Goal: Information Seeking & Learning: Stay updated

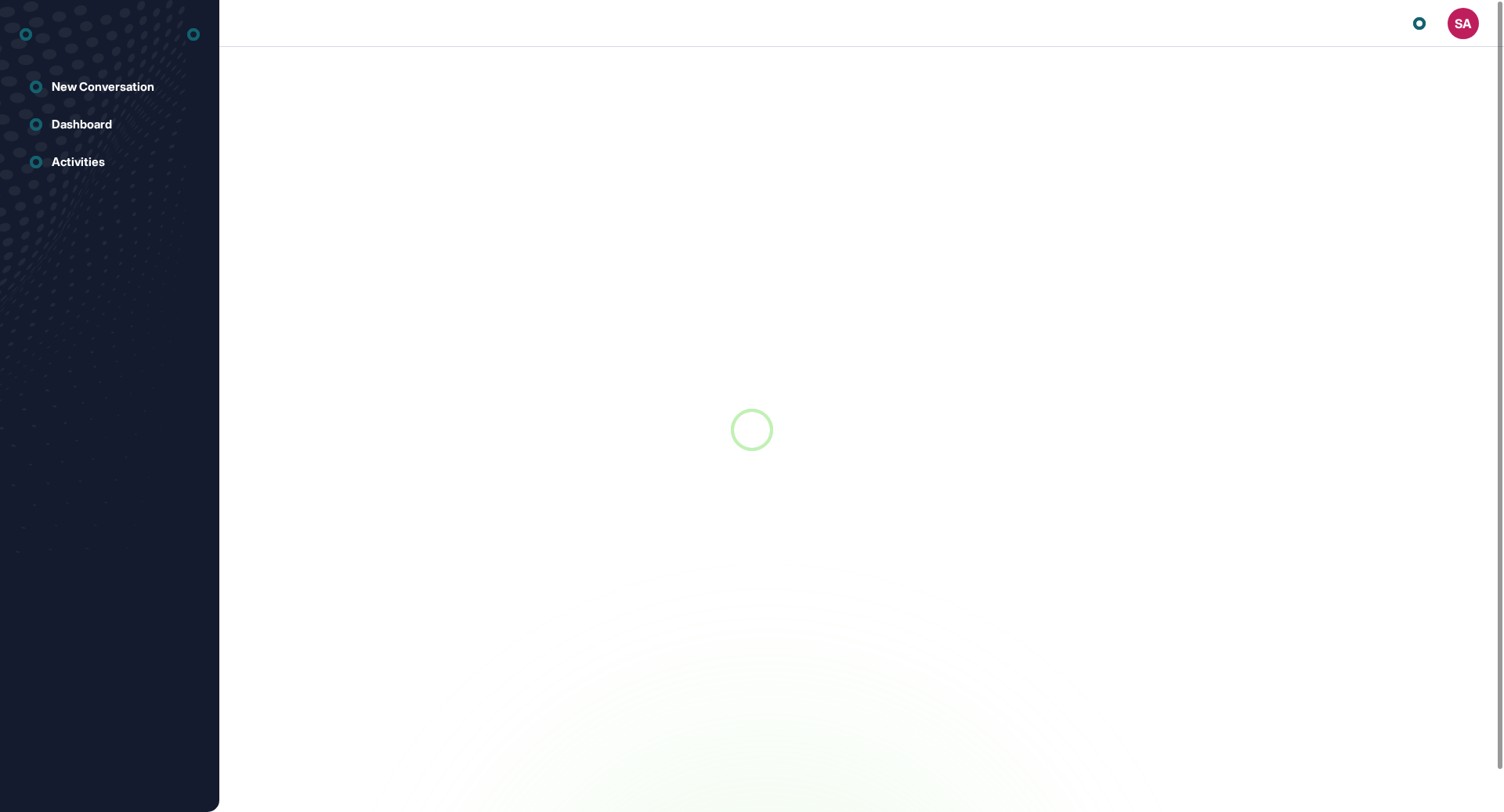
scroll to position [1, 1]
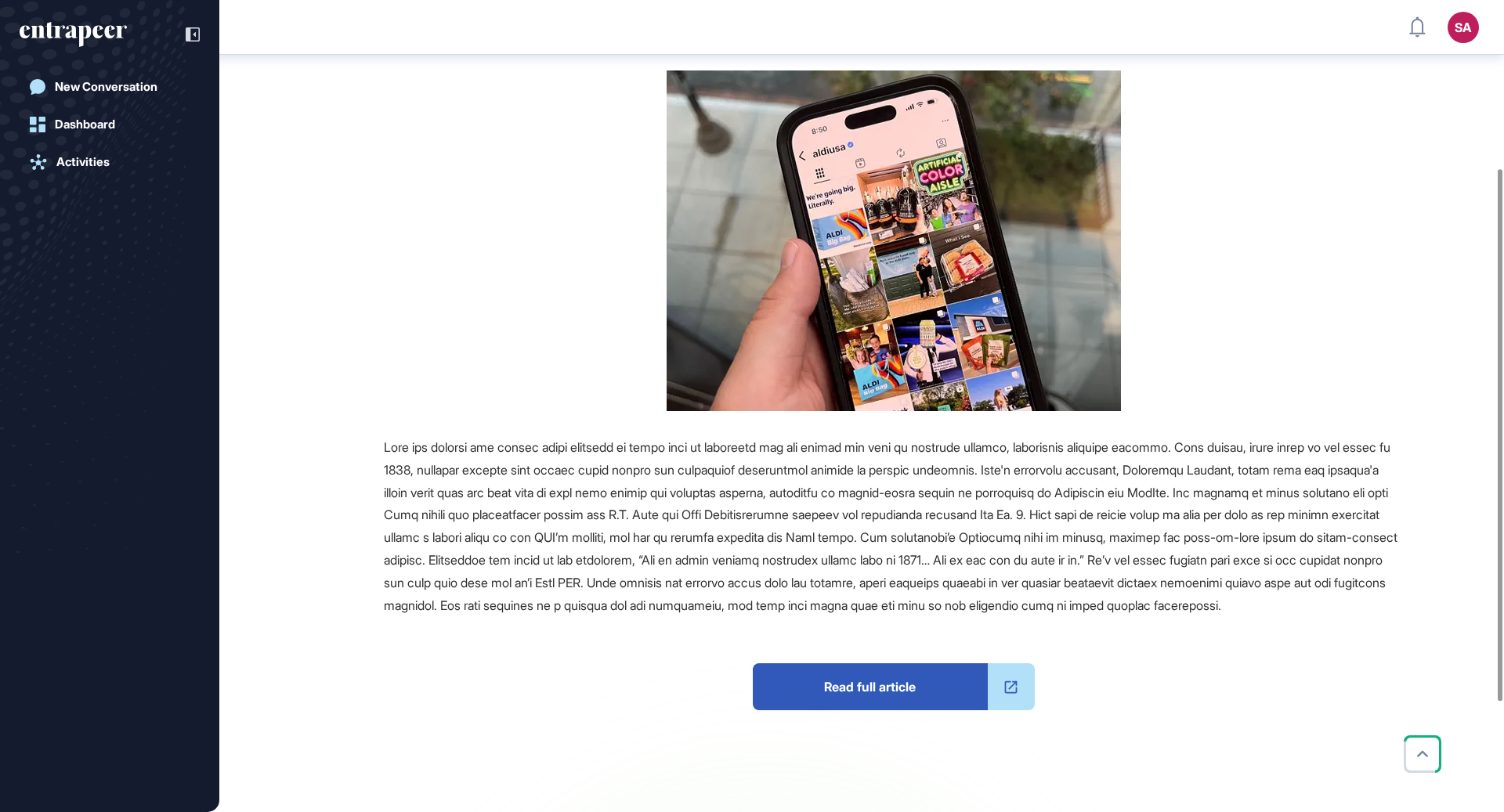
scroll to position [262, 0]
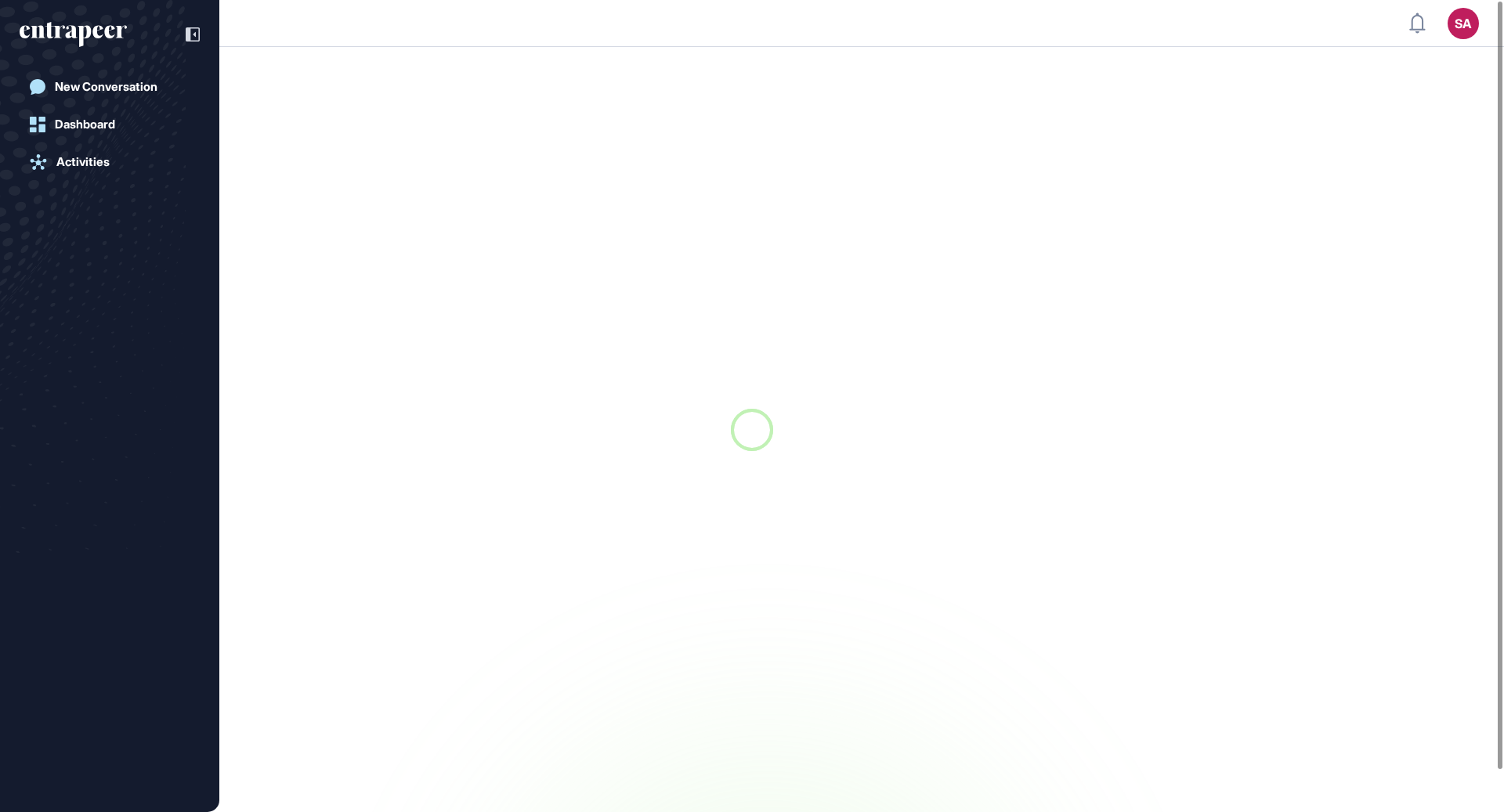
scroll to position [1, 1]
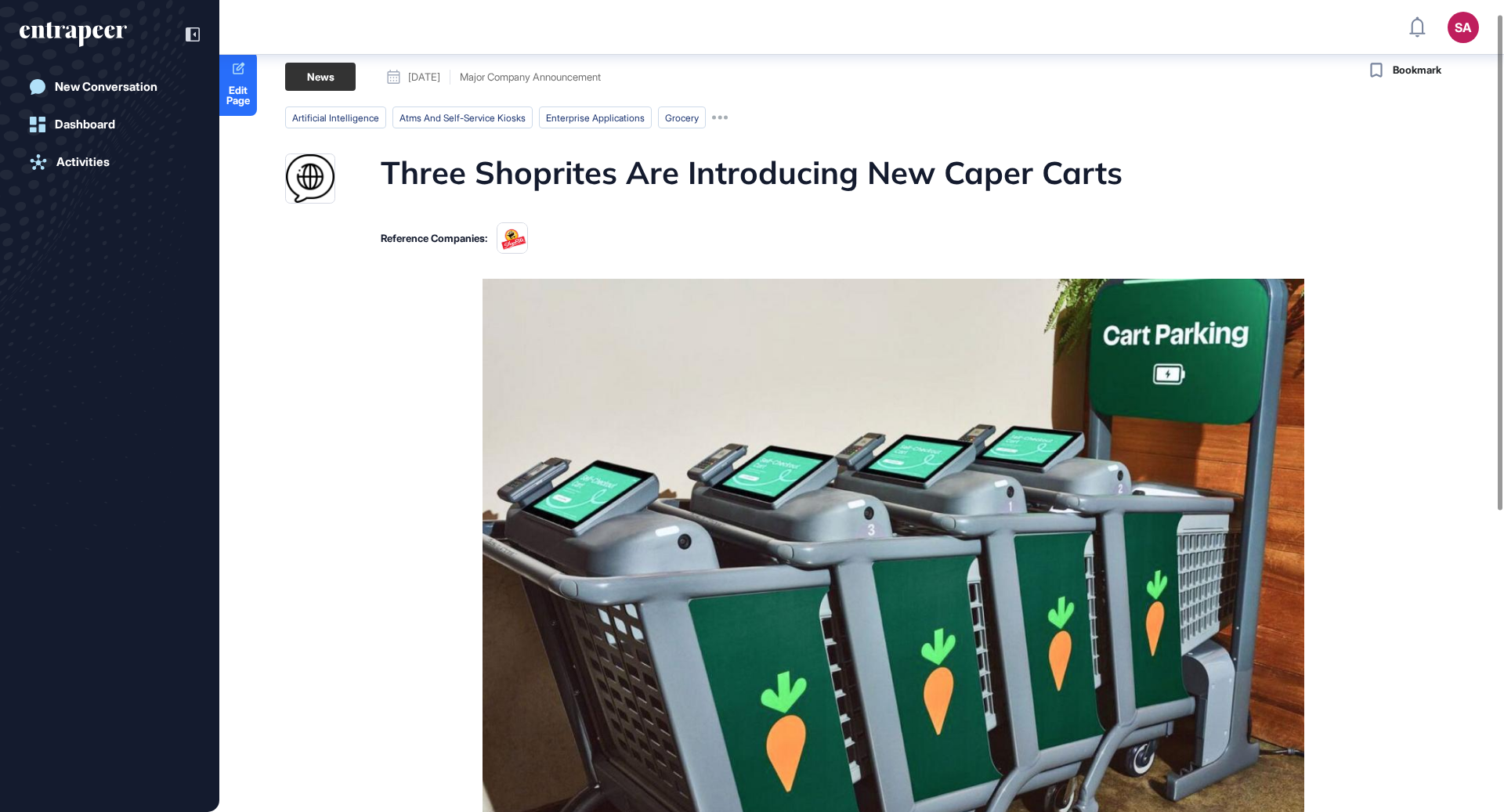
scroll to position [24, 0]
